Goal: Information Seeking & Learning: Learn about a topic

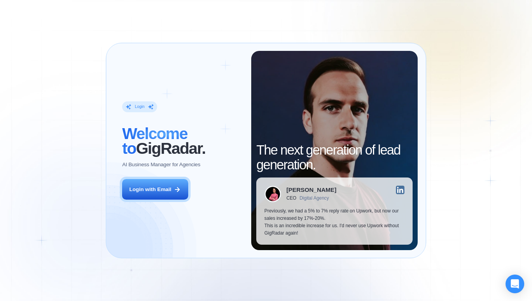
click at [127, 187] on button "Login with Email" at bounding box center [155, 189] width 66 height 21
click at [137, 192] on div "Login with Email" at bounding box center [150, 189] width 42 height 7
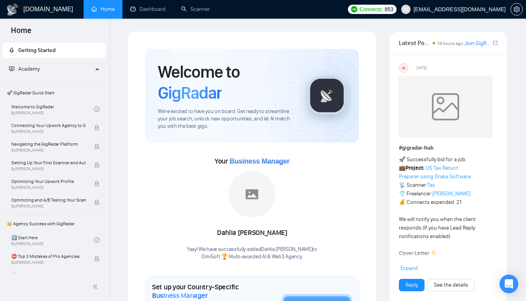
click at [18, 23] on div "Home" at bounding box center [54, 30] width 109 height 23
click at [17, 28] on span "Home" at bounding box center [21, 33] width 33 height 16
click at [35, 104] on link "Welcome to GigRadar By [PERSON_NAME]" at bounding box center [52, 109] width 83 height 17
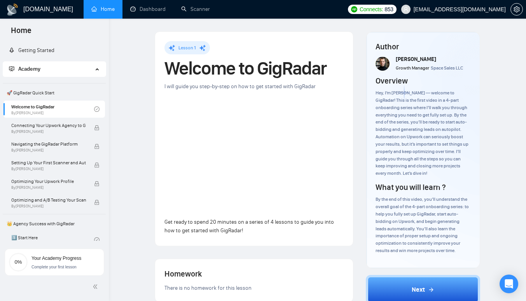
click at [43, 92] on span "🚀 GigRadar Quick Start" at bounding box center [53, 93] width 101 height 16
click at [45, 91] on span "🚀 GigRadar Quick Start" at bounding box center [53, 93] width 101 height 16
click at [61, 94] on span "🚀 GigRadar Quick Start" at bounding box center [53, 93] width 101 height 16
click at [52, 115] on link "Welcome to GigRadar By Vlad Timinsky" at bounding box center [52, 109] width 83 height 17
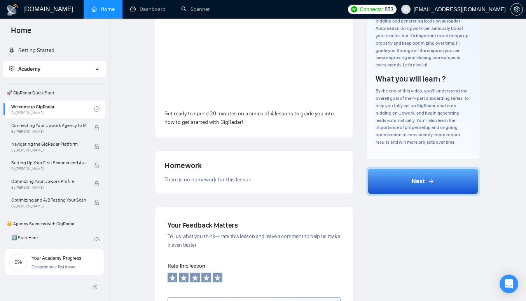
scroll to position [107, 0]
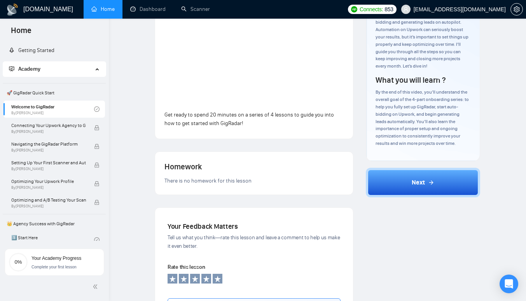
click at [431, 183] on icon at bounding box center [431, 183] width 6 height 6
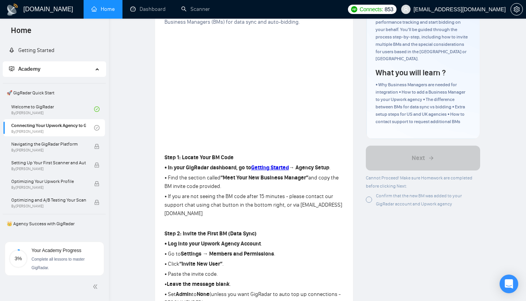
click at [54, 54] on link "Getting Started" at bounding box center [31, 50] width 45 height 7
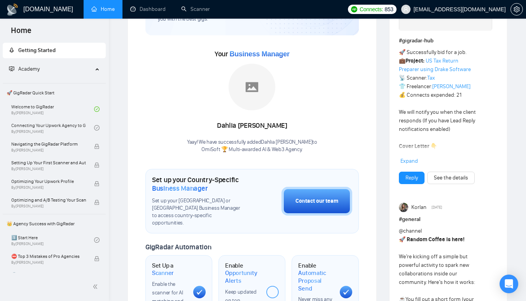
click at [49, 95] on span "🚀 GigRadar Quick Start" at bounding box center [53, 93] width 101 height 16
click at [53, 91] on span "🚀 GigRadar Quick Start" at bounding box center [53, 93] width 101 height 16
click at [49, 106] on link "Welcome to GigRadar By Vlad Timinsky" at bounding box center [52, 109] width 83 height 17
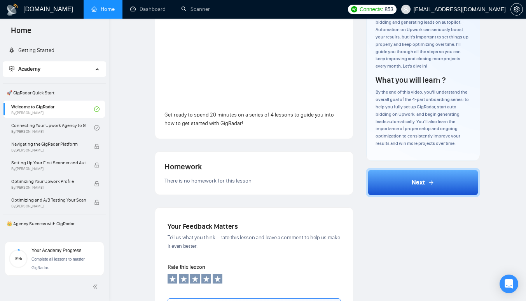
click at [96, 131] on div "Connecting Your Upwork Agency to GigRadar By Vlad Timinsky" at bounding box center [55, 127] width 88 height 17
click at [401, 177] on button "Next" at bounding box center [423, 183] width 114 height 30
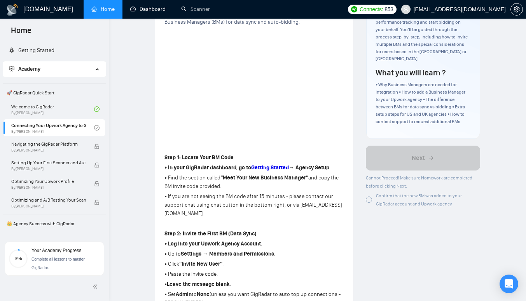
click at [142, 9] on link "Dashboard" at bounding box center [147, 9] width 35 height 7
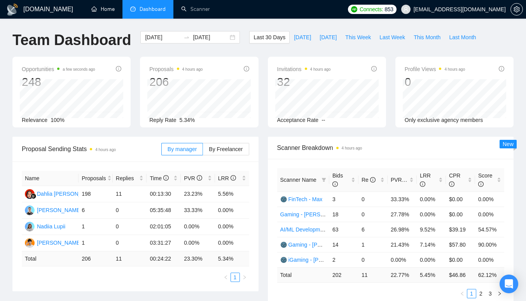
click at [106, 12] on link "Home" at bounding box center [102, 9] width 23 height 7
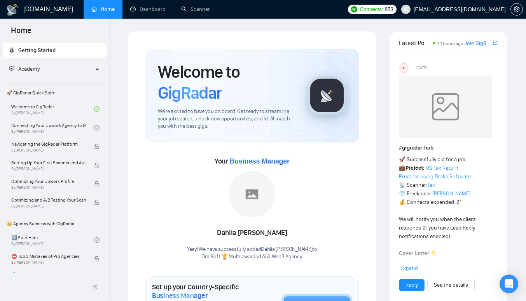
click at [65, 123] on link "Connecting Your Upwork Agency to GigRadar By Vlad Timinsky" at bounding box center [52, 127] width 83 height 17
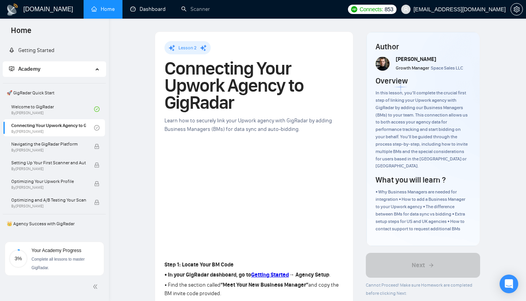
click at [148, 6] on link "Dashboard" at bounding box center [147, 9] width 35 height 7
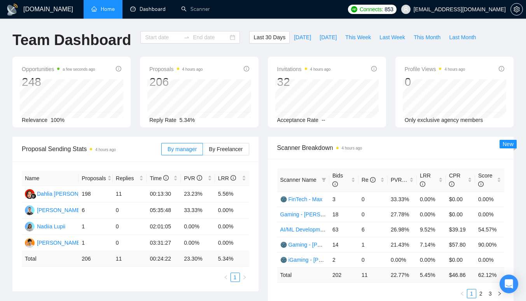
type input "2025-08-12"
type input "2025-09-11"
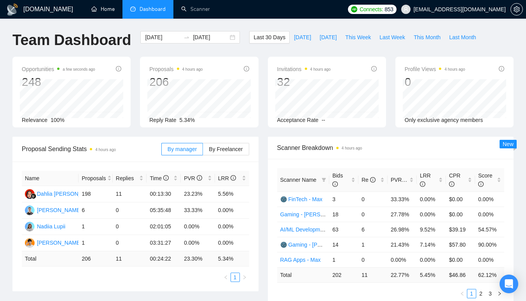
click at [98, 6] on link "Home" at bounding box center [102, 9] width 23 height 7
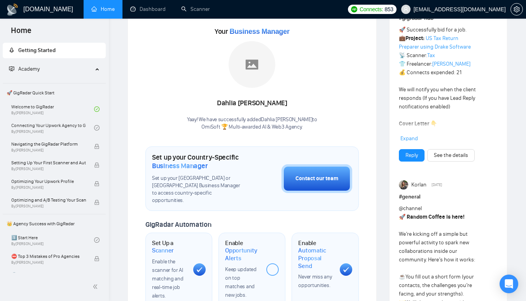
scroll to position [129, 0]
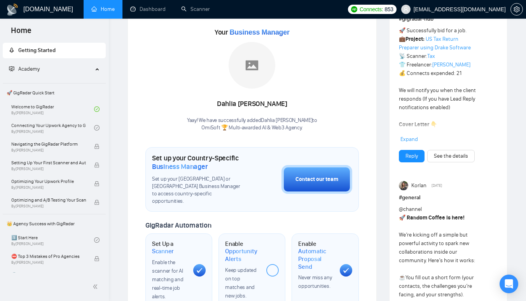
click at [51, 47] on span "Getting Started" at bounding box center [36, 50] width 37 height 7
click at [54, 51] on span "Getting Started" at bounding box center [36, 50] width 37 height 7
click at [84, 47] on span "Getting Started" at bounding box center [54, 51] width 91 height 16
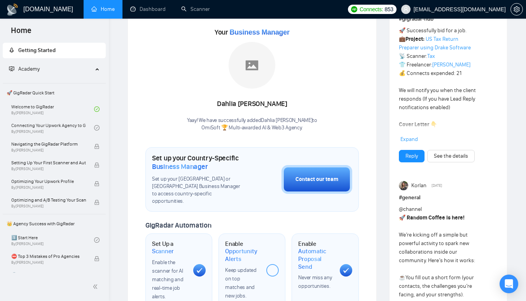
click at [96, 72] on div "Academy" at bounding box center [54, 69] width 103 height 16
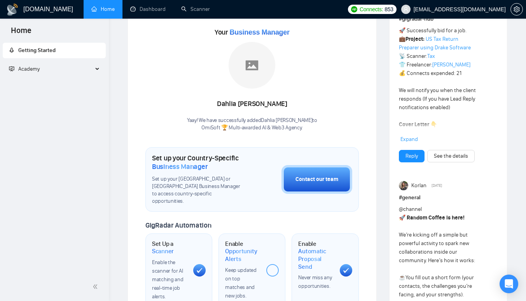
click at [96, 72] on div "Academy" at bounding box center [54, 69] width 103 height 16
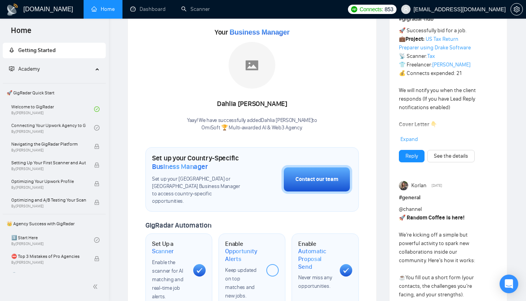
click at [57, 51] on span "Getting Started" at bounding box center [54, 51] width 91 height 16
click at [10, 51] on icon "rocket" at bounding box center [12, 49] width 4 height 5
click at [11, 51] on icon "rocket" at bounding box center [12, 49] width 4 height 5
click at [14, 30] on span "Home" at bounding box center [21, 33] width 33 height 16
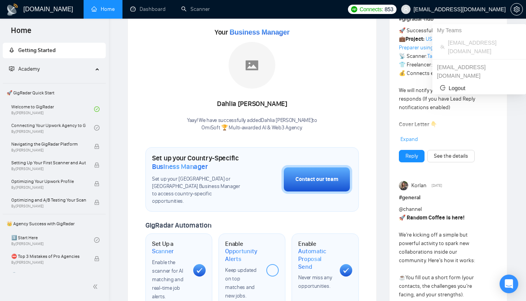
click at [462, 42] on span "omisoftnet@gmail.com" at bounding box center [483, 46] width 70 height 17
click at [464, 61] on div "sheuumaimat2001@gmail.com" at bounding box center [479, 71] width 94 height 21
click at [453, 31] on div "My Teams" at bounding box center [479, 30] width 94 height 12
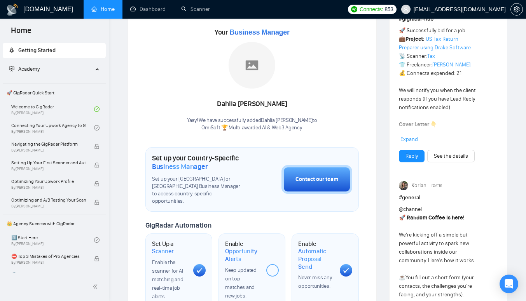
click at [322, 4] on ul "Home Dashboard Scanner" at bounding box center [212, 9] width 263 height 19
